Goal: Find specific page/section: Find specific page/section

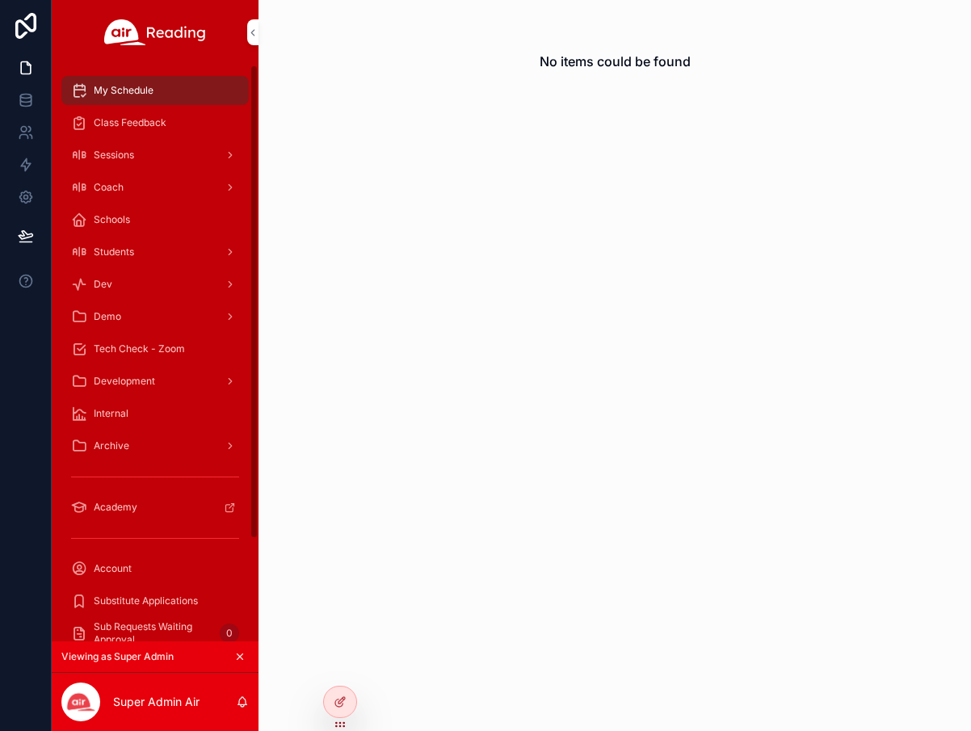
click at [0, 0] on icon at bounding box center [0, 0] width 0 height 0
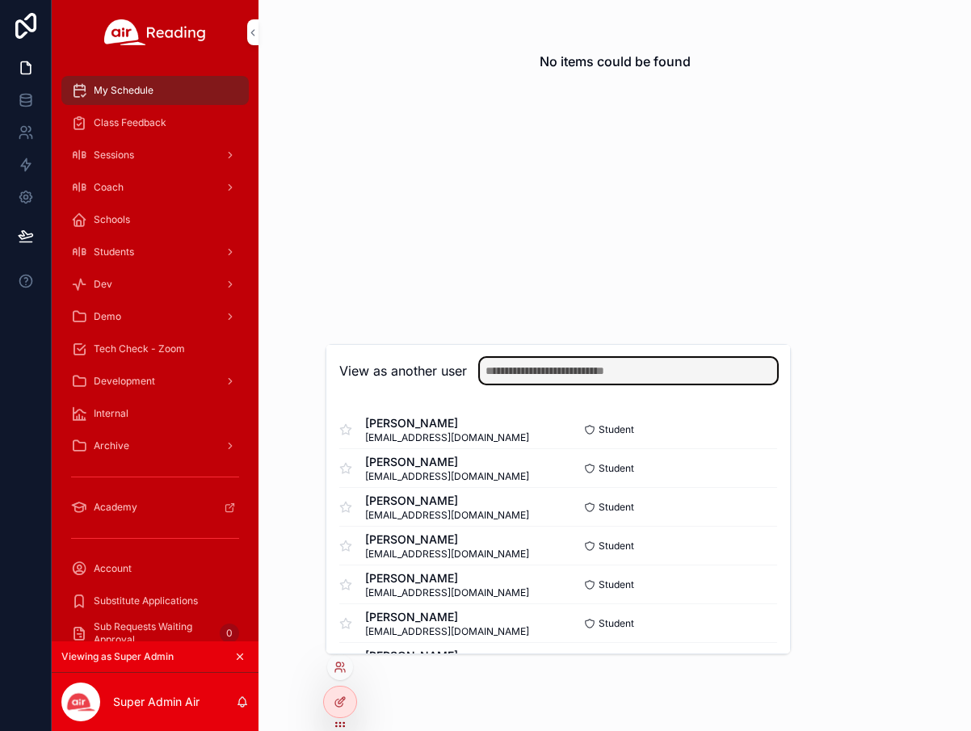
click at [535, 372] on input "text" at bounding box center [628, 371] width 297 height 26
type input "**********"
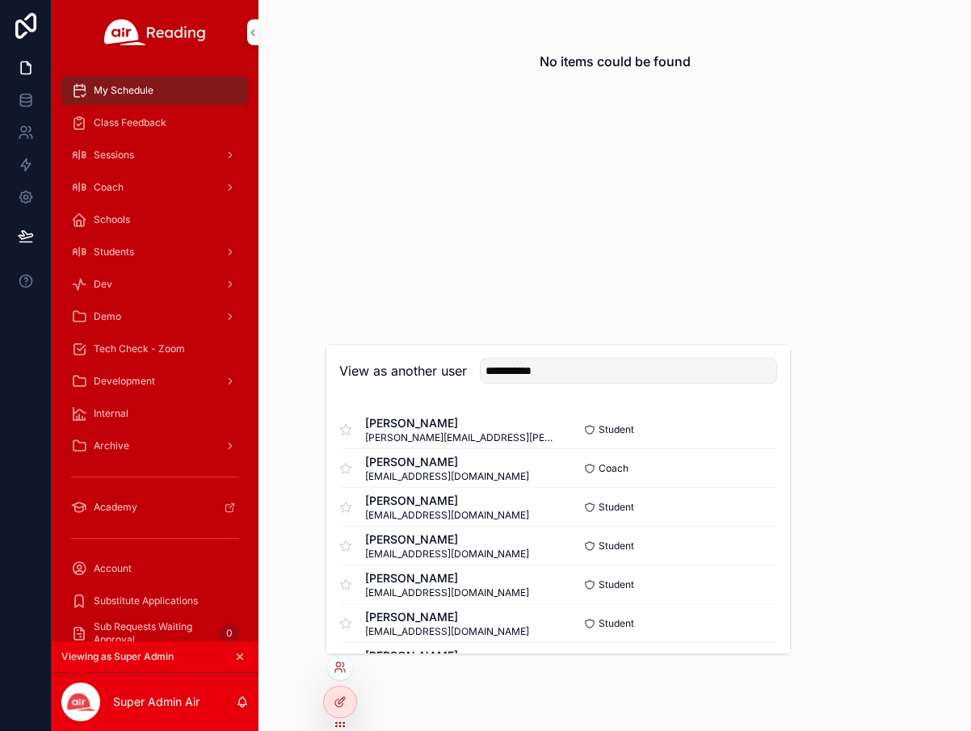
click at [0, 0] on button "Select" at bounding box center [0, 0] width 0 height 0
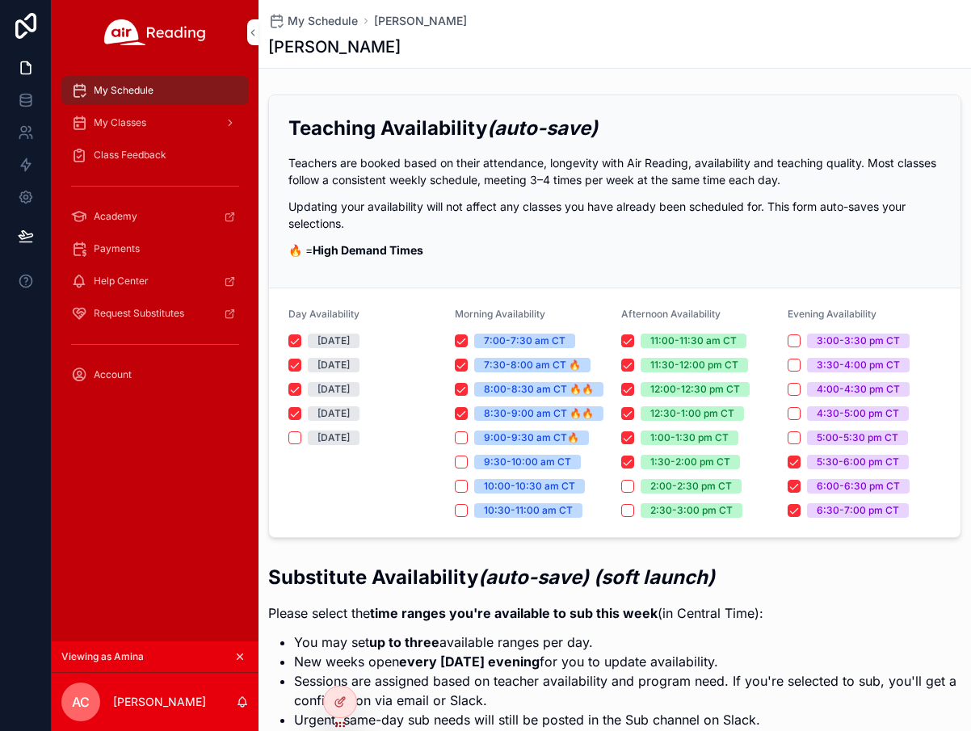
click at [128, 120] on span "My Classes" at bounding box center [120, 122] width 52 height 13
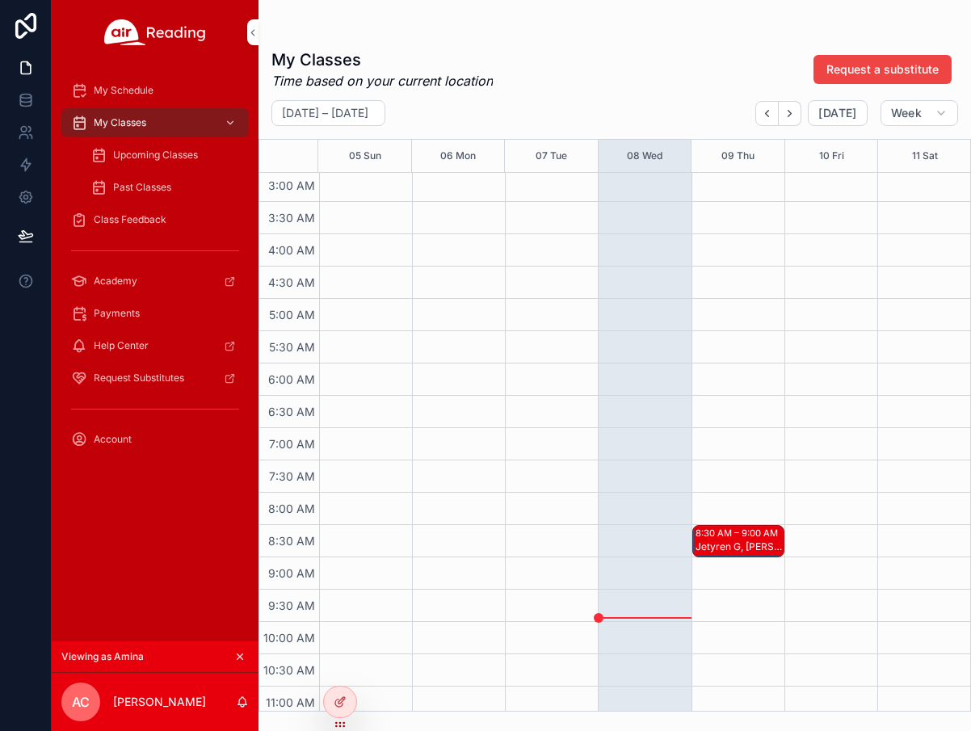
scroll to position [181, 0]
